Goal: Information Seeking & Learning: Learn about a topic

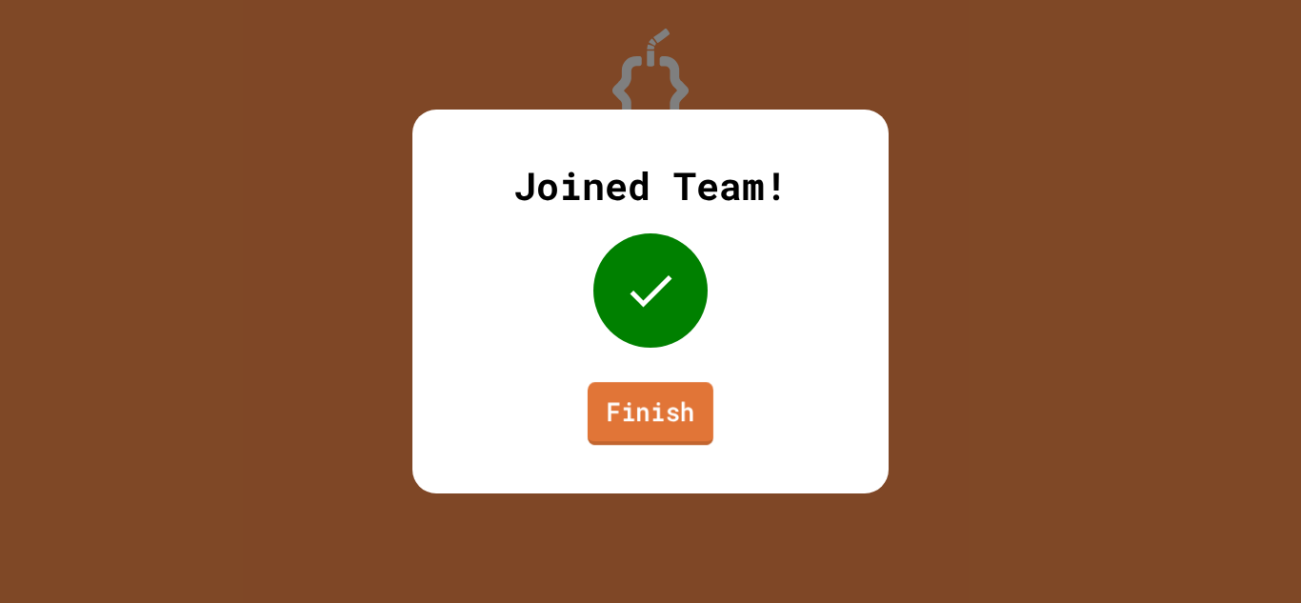
click at [647, 423] on link "Finish" at bounding box center [651, 413] width 126 height 63
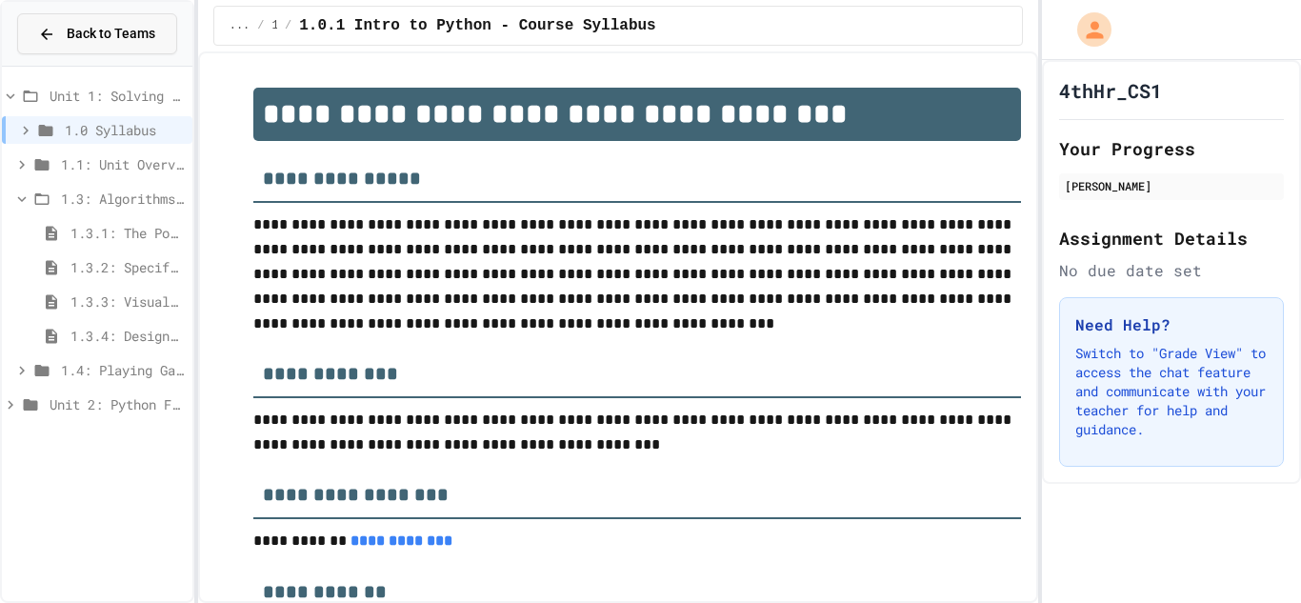
click at [91, 34] on span "Back to Teams" at bounding box center [111, 34] width 89 height 20
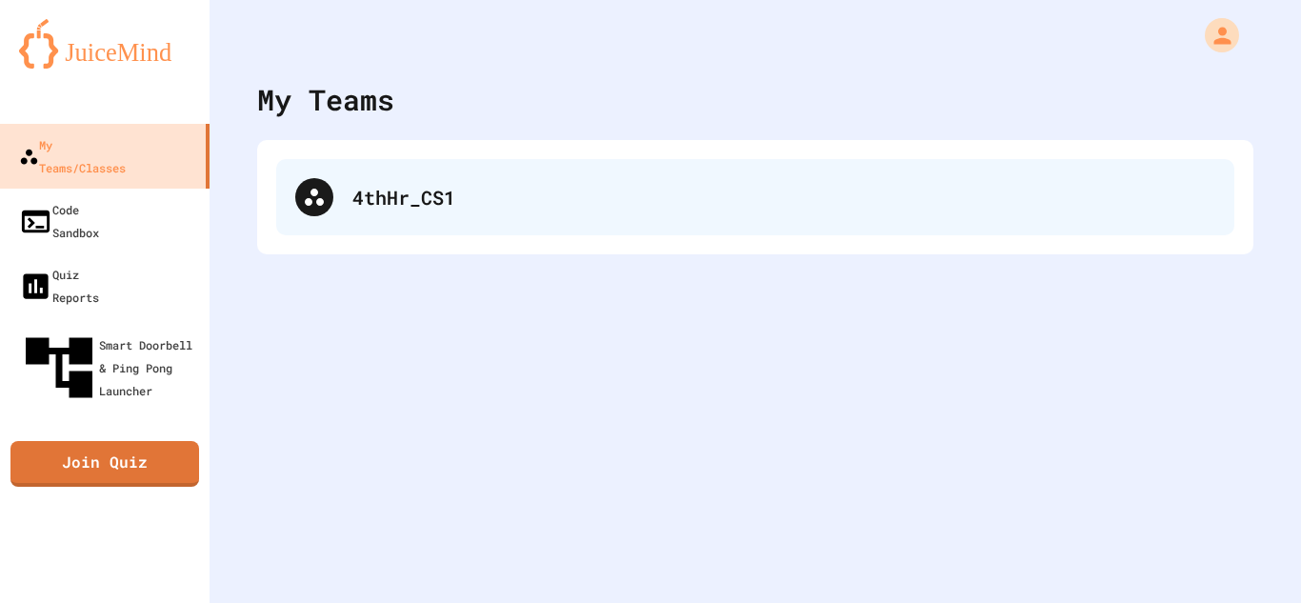
click at [423, 159] on div "4thHr_CS1" at bounding box center [755, 197] width 958 height 76
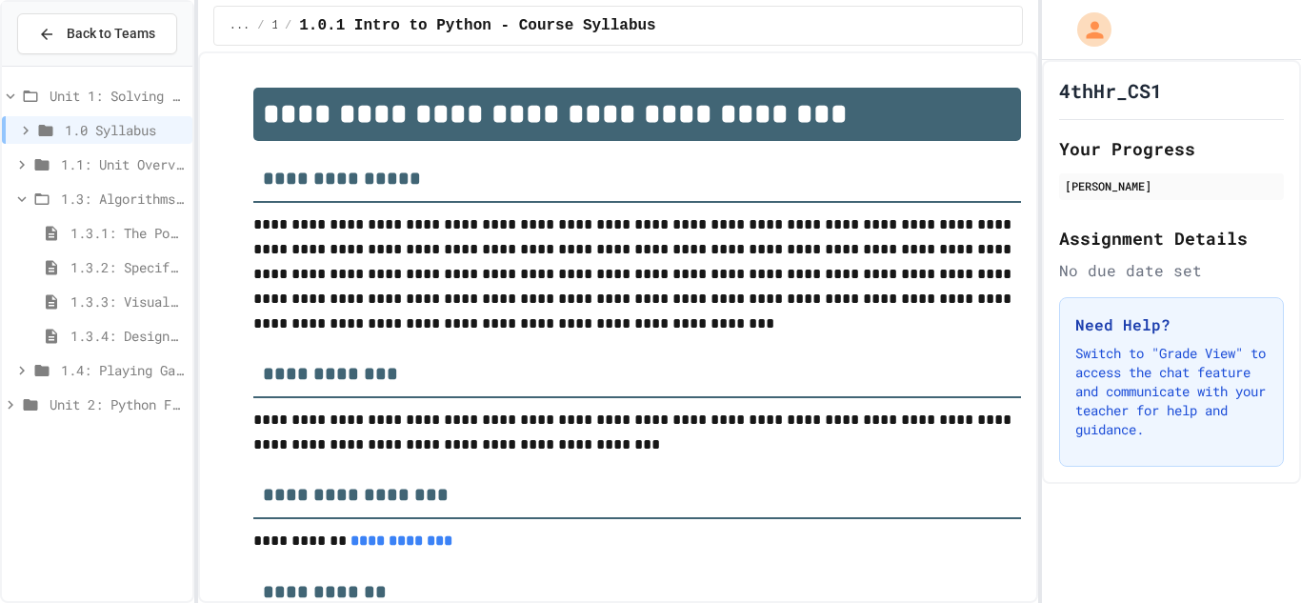
click at [133, 292] on span "1.3.3: Visualizing Logic with Flowcharts" at bounding box center [127, 302] width 114 height 20
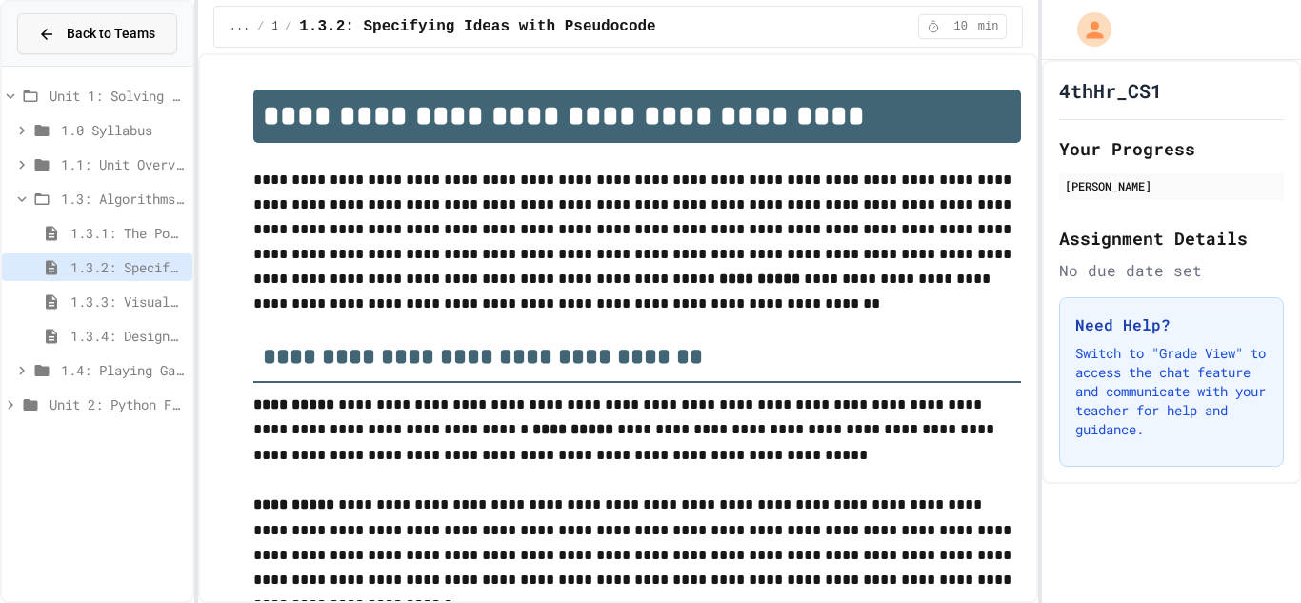
click at [40, 34] on icon at bounding box center [46, 34] width 17 height 17
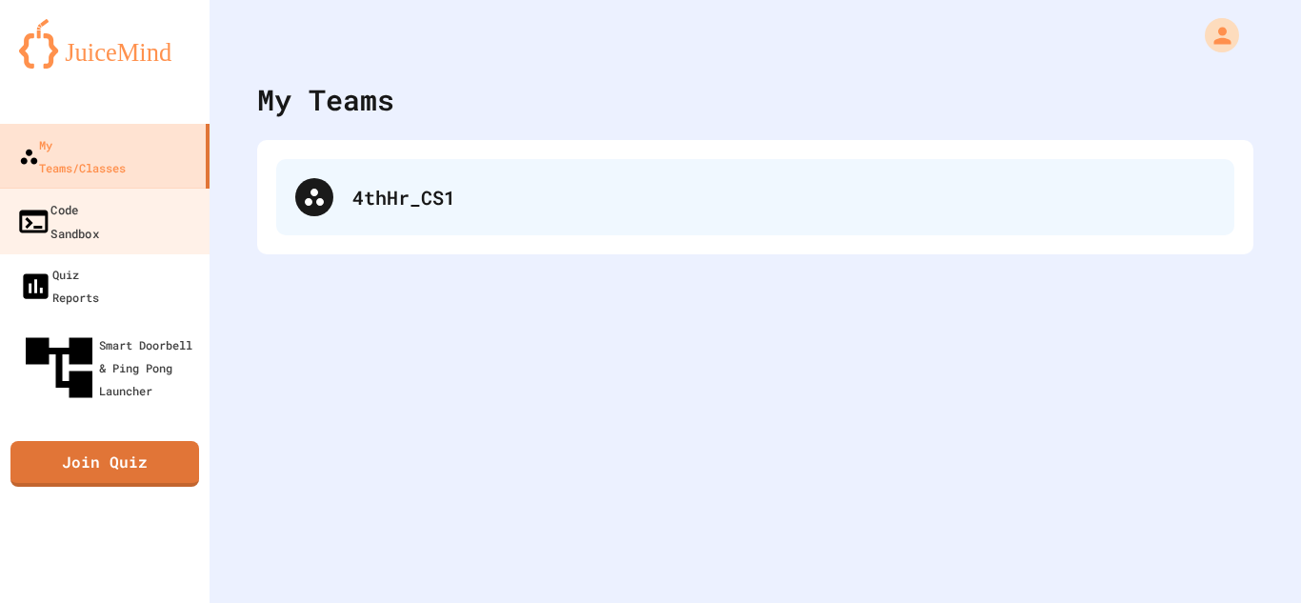
click at [397, 191] on div "4thHr_CS1" at bounding box center [783, 197] width 863 height 29
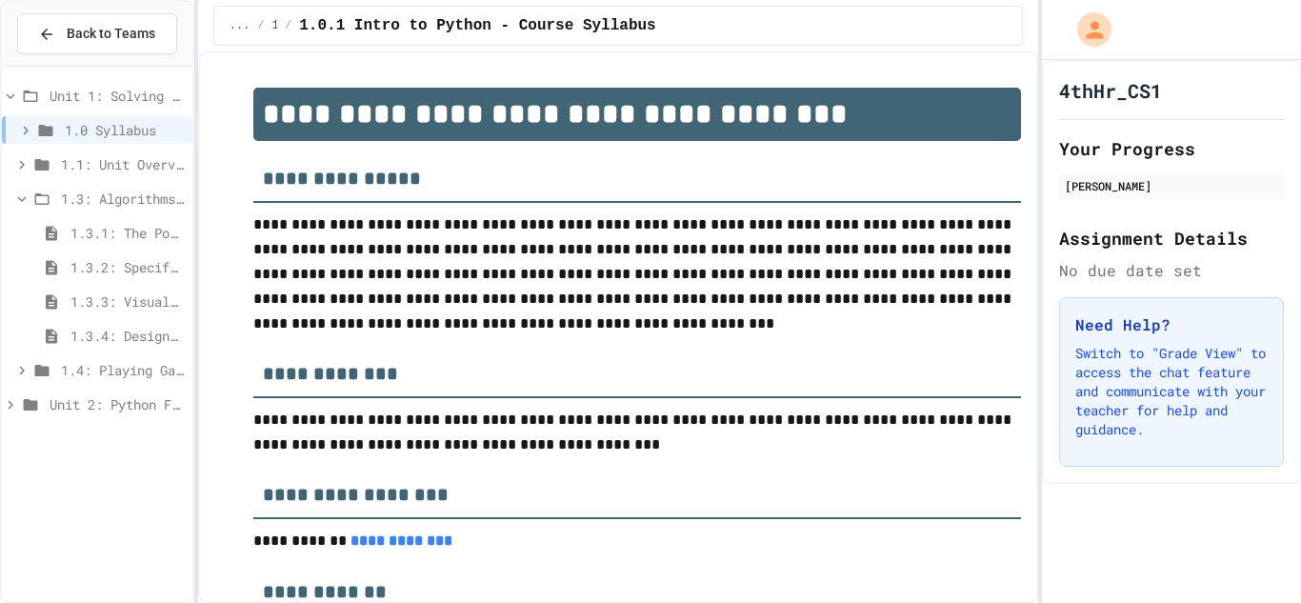
click at [23, 194] on icon at bounding box center [21, 199] width 17 height 17
click at [46, 266] on div "Unit 2: Python Fundamentals" at bounding box center [97, 267] width 191 height 28
click at [18, 304] on icon at bounding box center [21, 301] width 17 height 17
click at [97, 348] on div "2.1.1: Why Learn to Program?" at bounding box center [97, 336] width 191 height 28
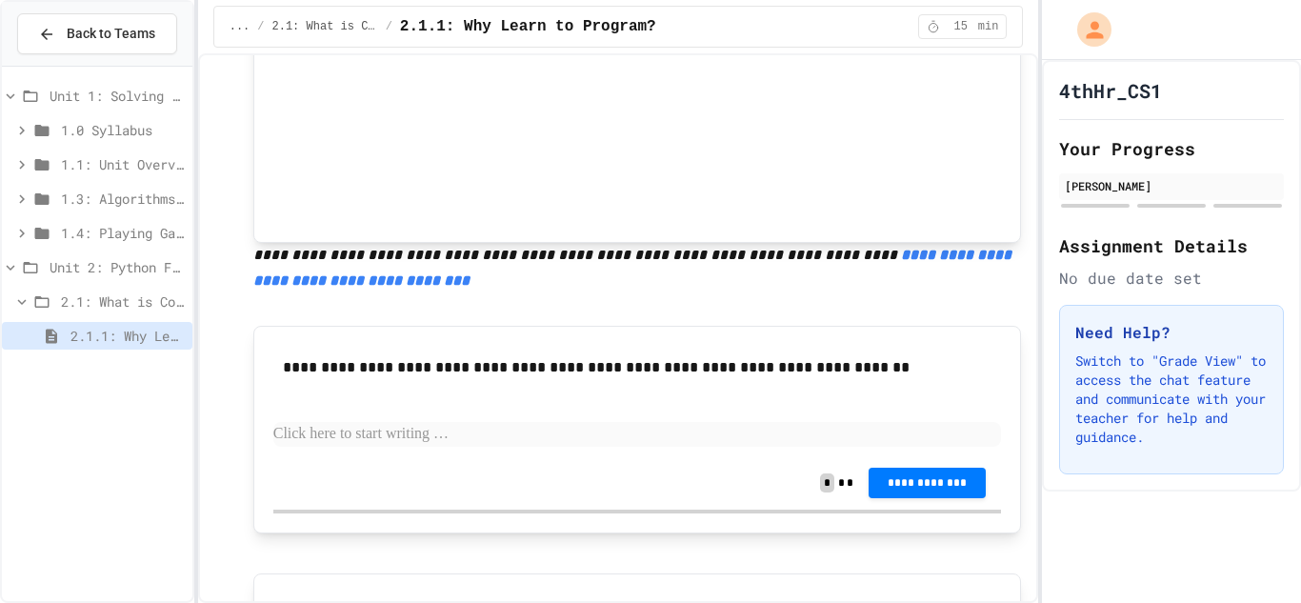
scroll to position [696, 0]
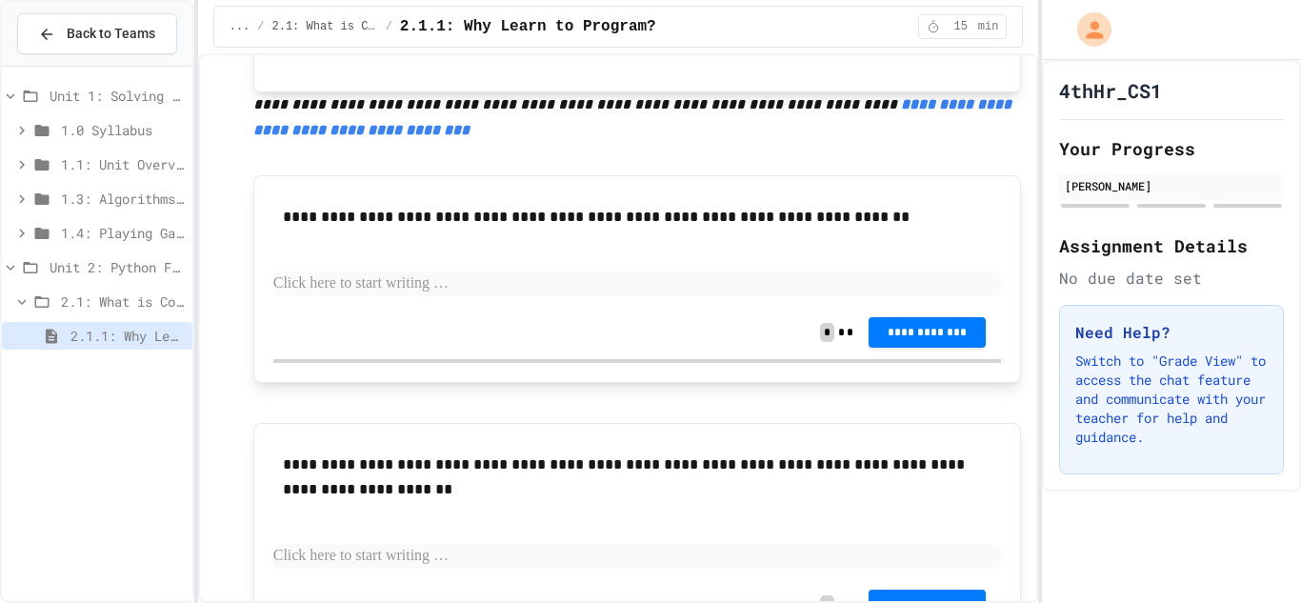
click at [418, 289] on p at bounding box center [637, 284] width 729 height 25
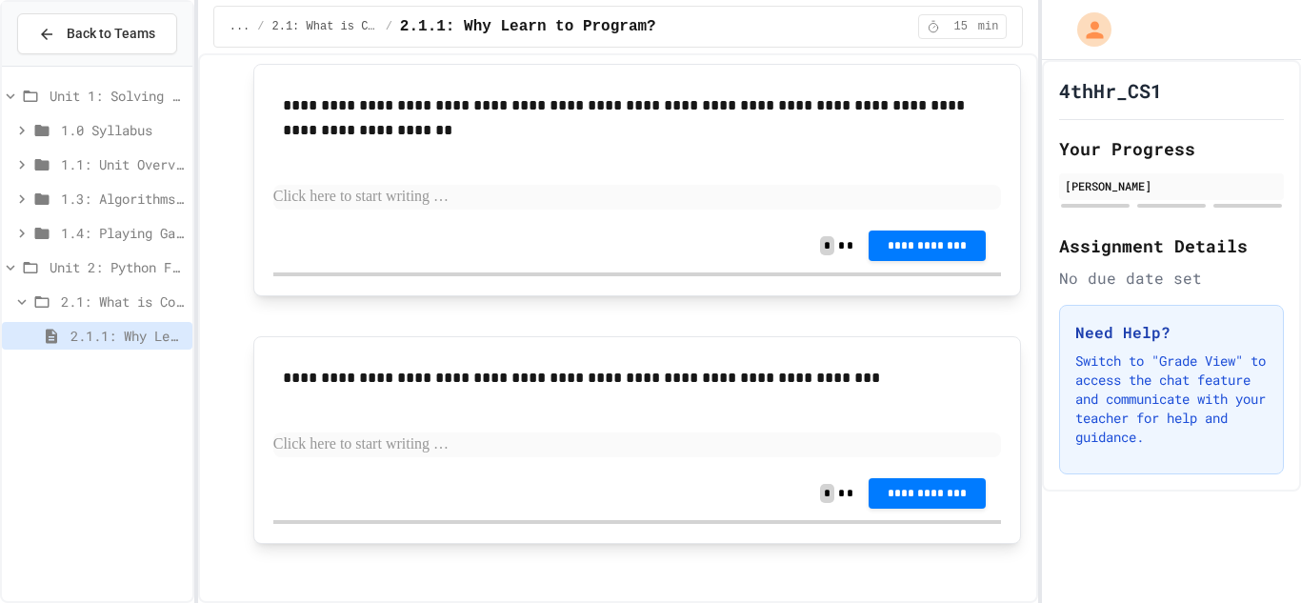
scroll to position [1066, 0]
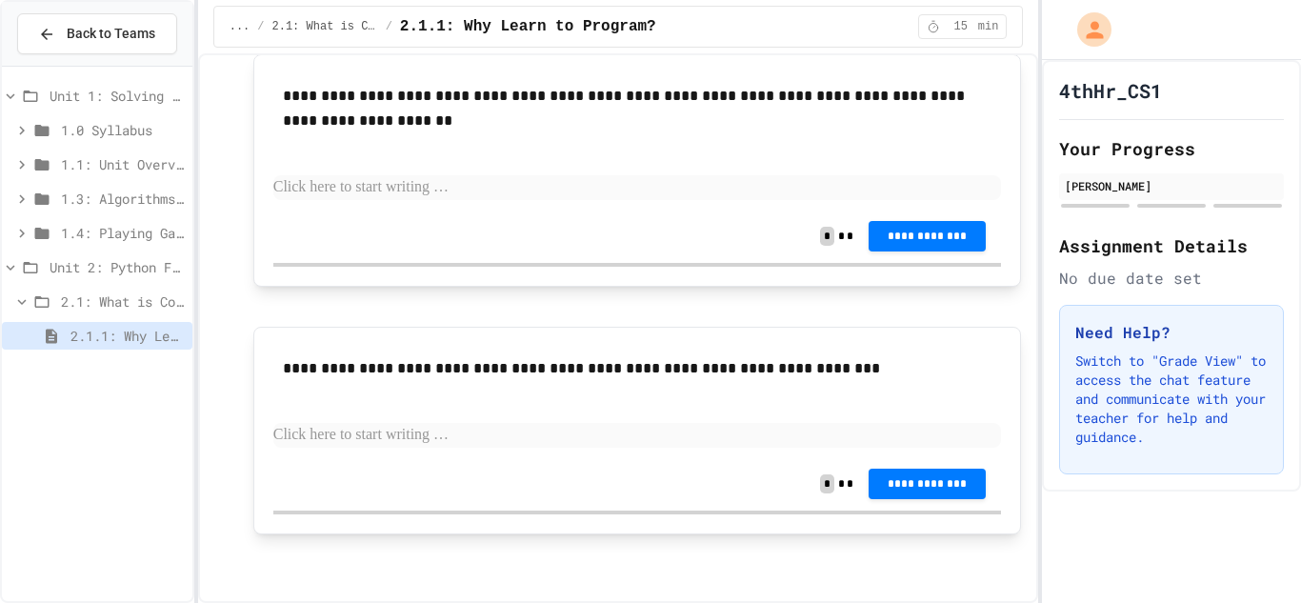
click at [437, 437] on p at bounding box center [637, 435] width 729 height 25
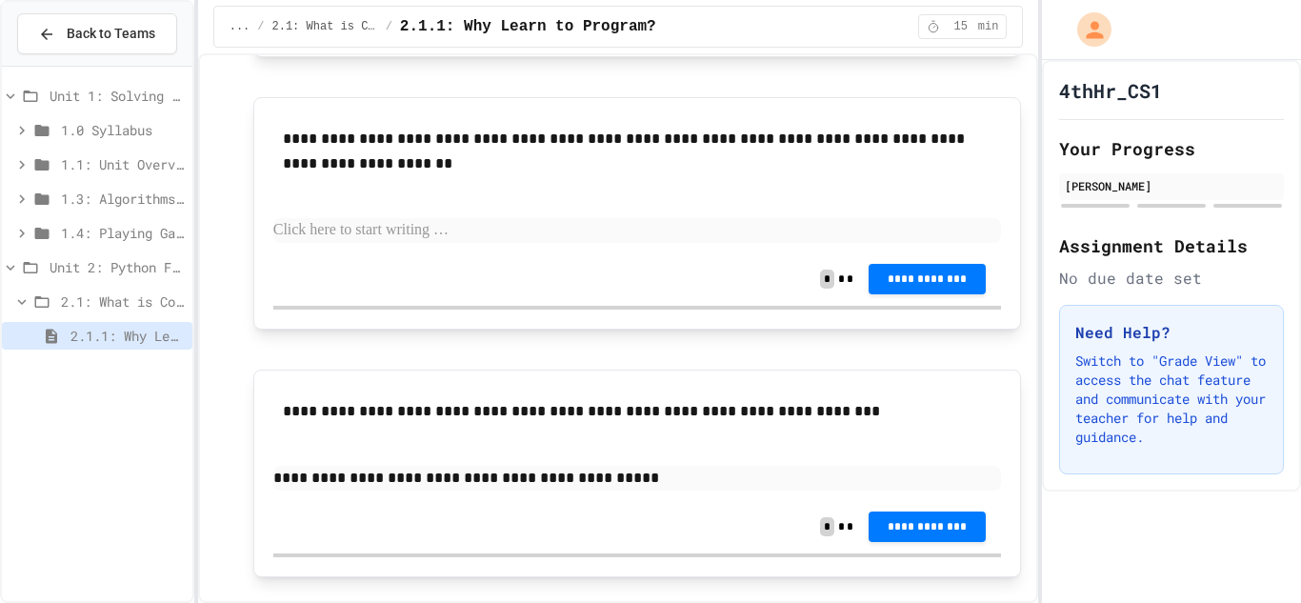
scroll to position [1017, 0]
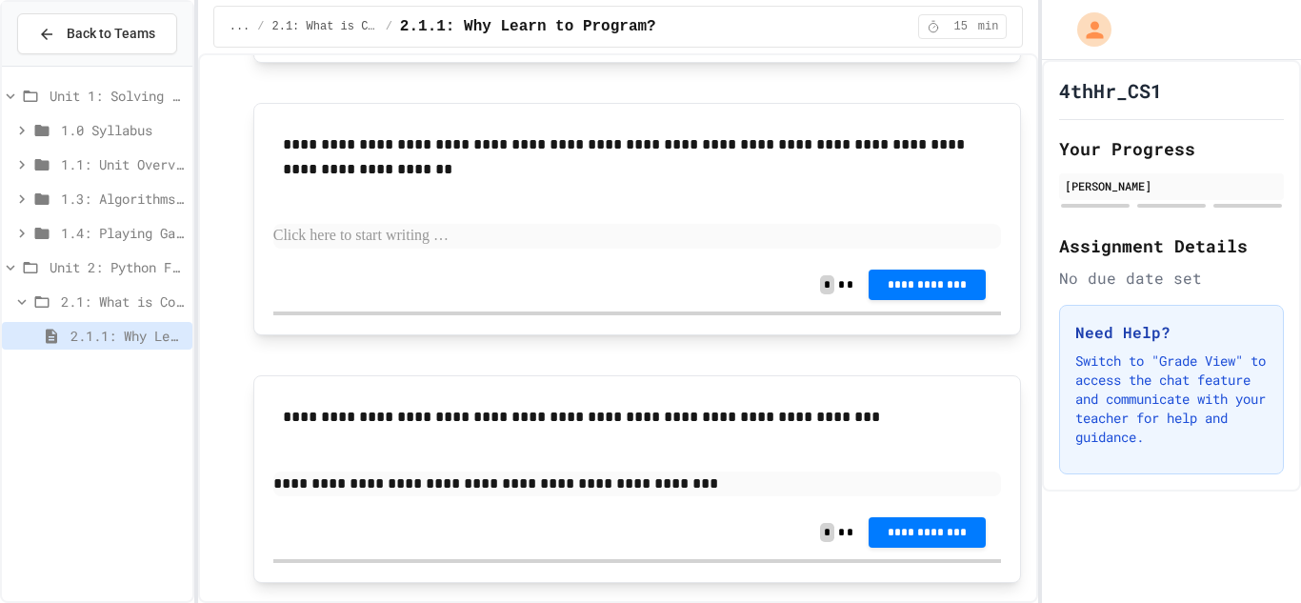
click at [447, 238] on p at bounding box center [637, 236] width 729 height 25
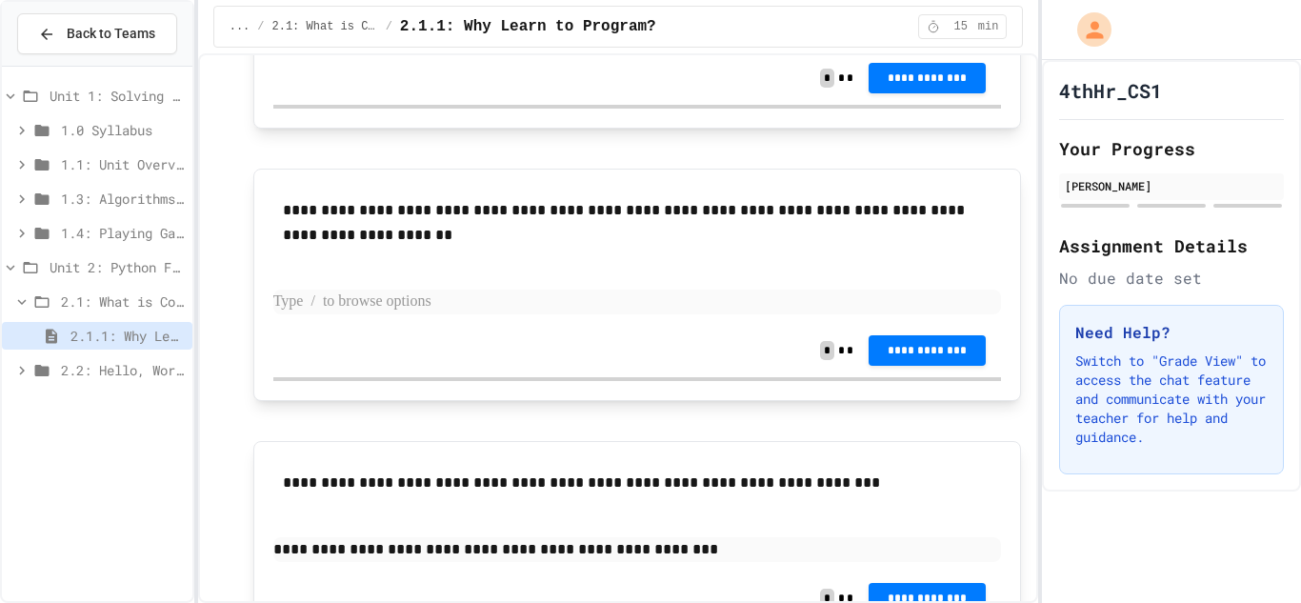
scroll to position [950, 0]
click at [919, 596] on span "**********" at bounding box center [927, 598] width 87 height 15
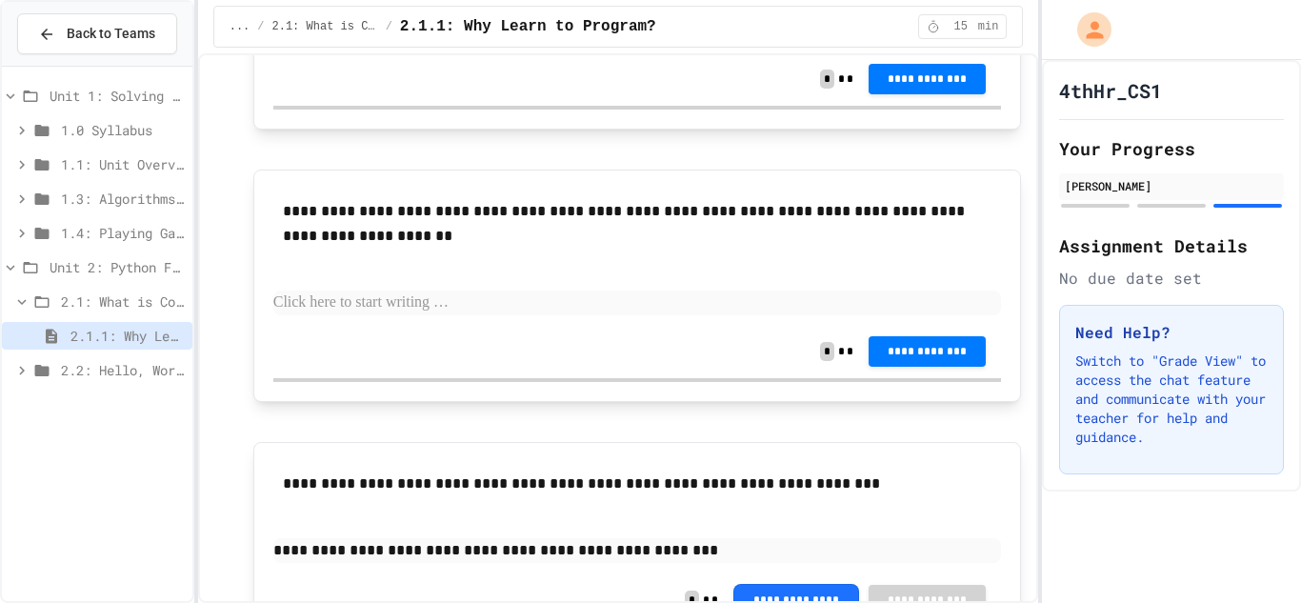
click at [121, 300] on span "2.1: What is Code?" at bounding box center [123, 302] width 124 height 20
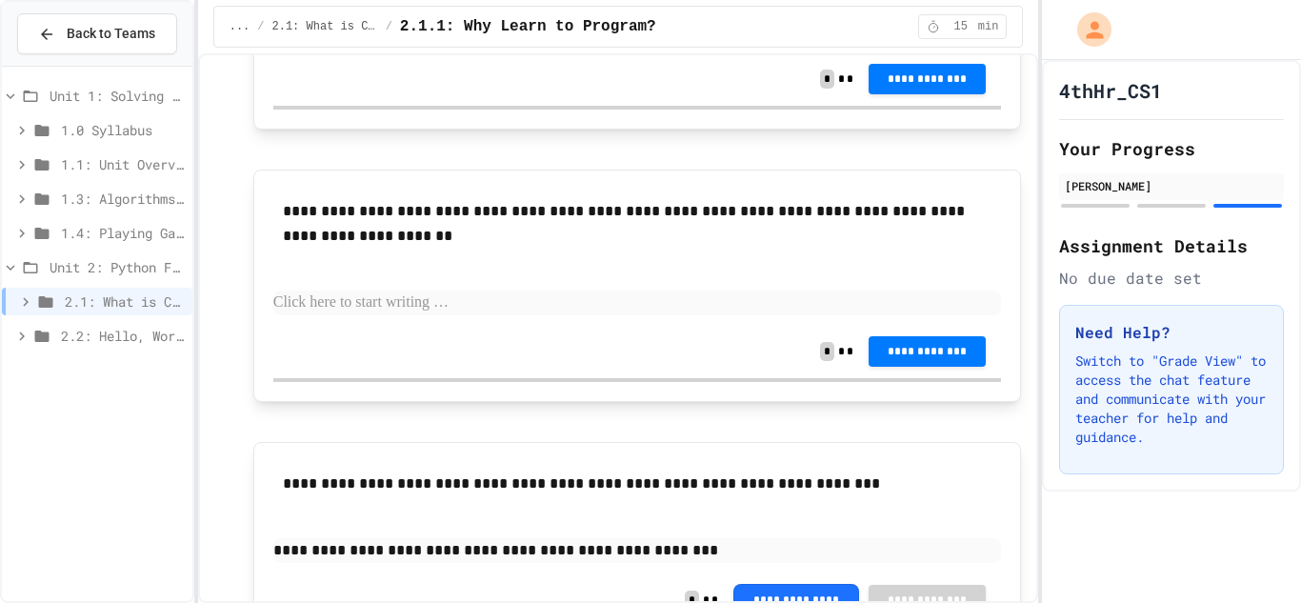
click at [133, 331] on span "2.2: Hello, World!" at bounding box center [123, 336] width 124 height 20
click at [106, 341] on span "2.2: Hello, World!" at bounding box center [123, 336] width 124 height 20
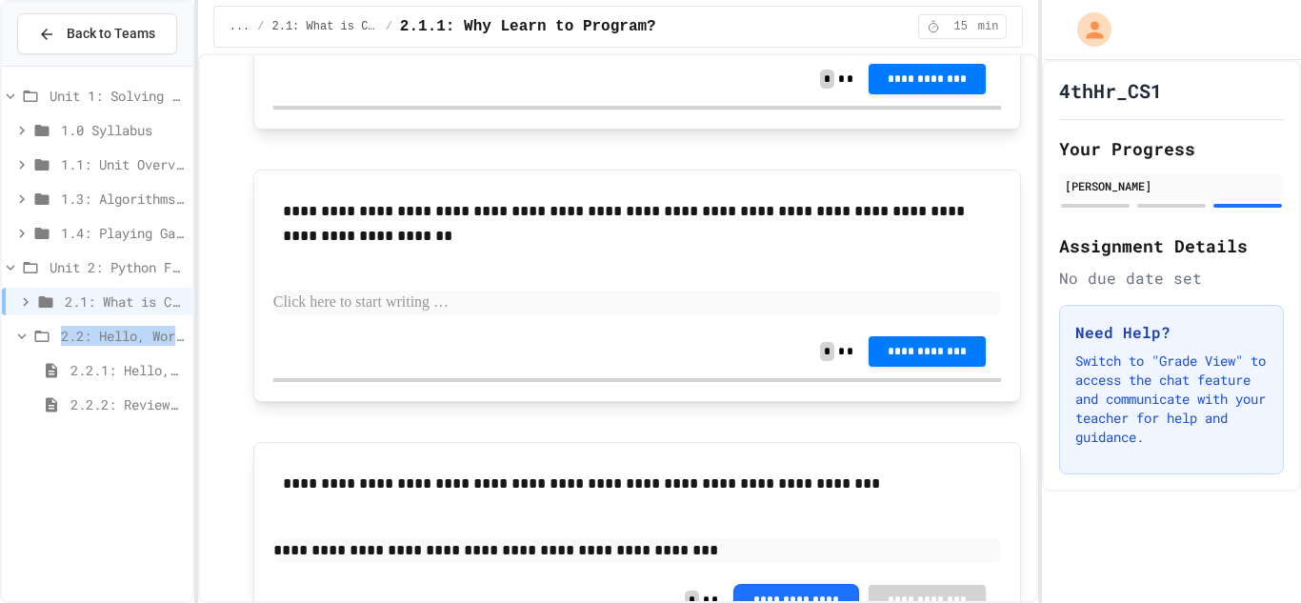
click at [106, 341] on span "2.2: Hello, World!" at bounding box center [123, 336] width 124 height 20
